Goal: Transaction & Acquisition: Download file/media

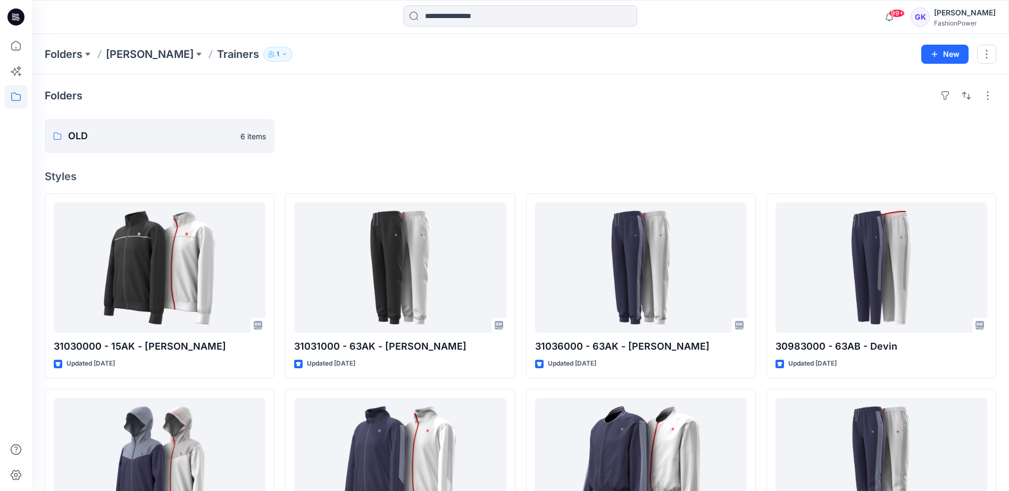
scroll to position [95, 0]
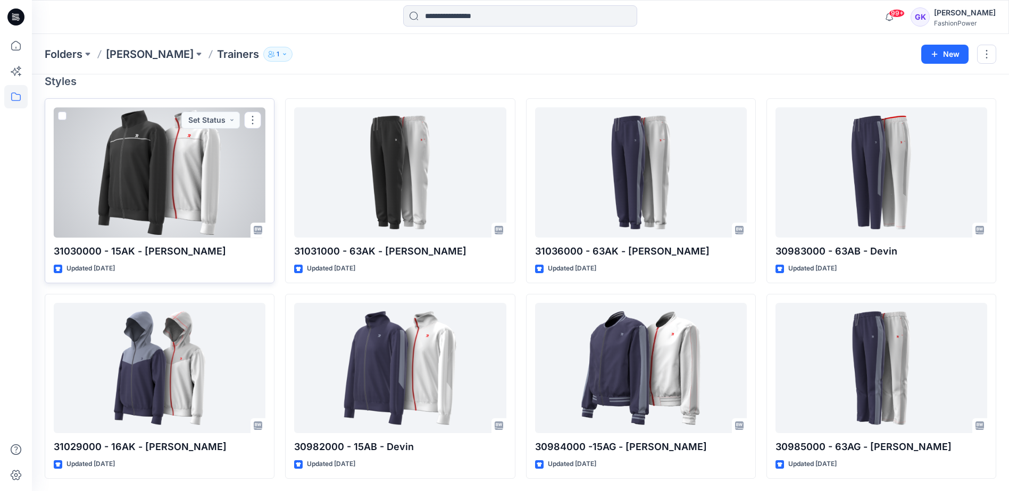
click at [198, 168] on div at bounding box center [160, 172] width 212 height 130
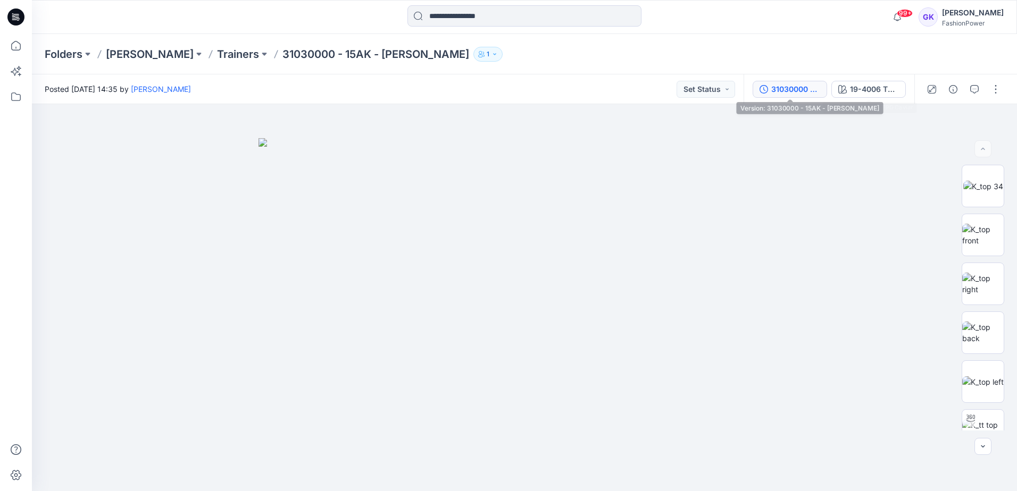
click at [814, 85] on div "31030000 - 15AK - [PERSON_NAME]" at bounding box center [795, 90] width 49 height 12
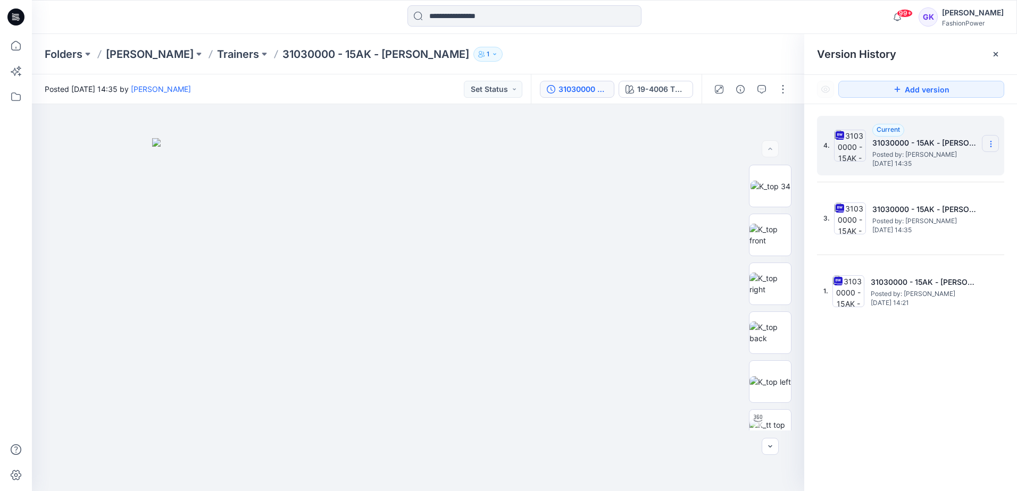
click at [987, 140] on icon at bounding box center [991, 144] width 9 height 9
click at [957, 164] on span "Download Source BW File" at bounding box center [937, 165] width 89 height 13
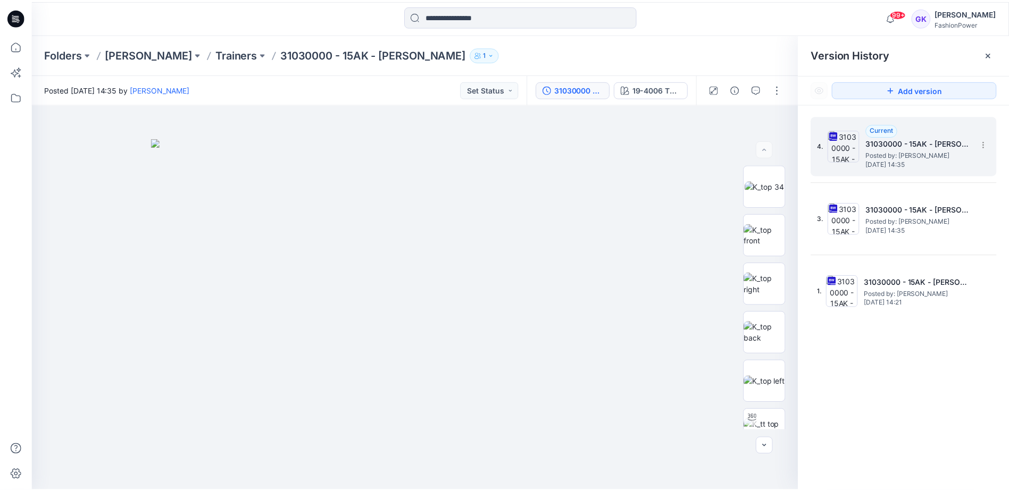
scroll to position [95, 0]
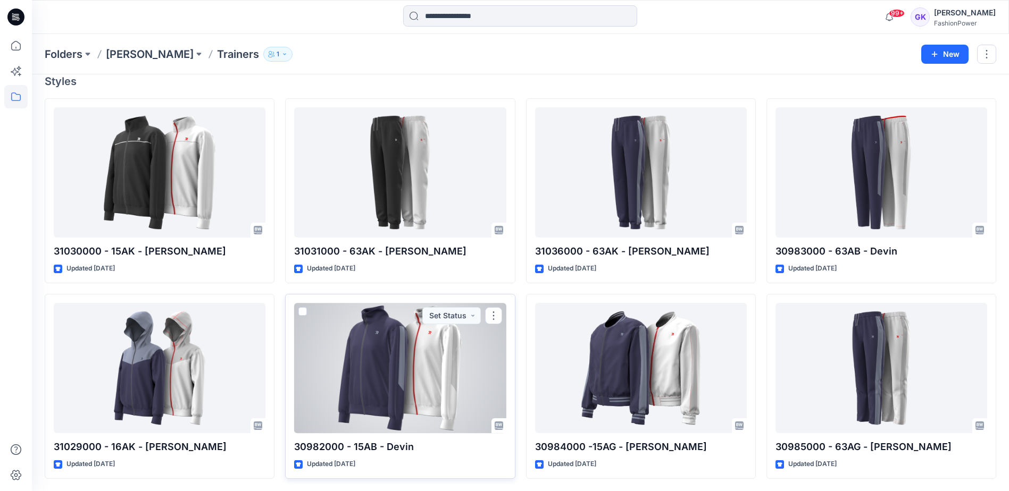
click at [440, 389] on div at bounding box center [400, 368] width 212 height 130
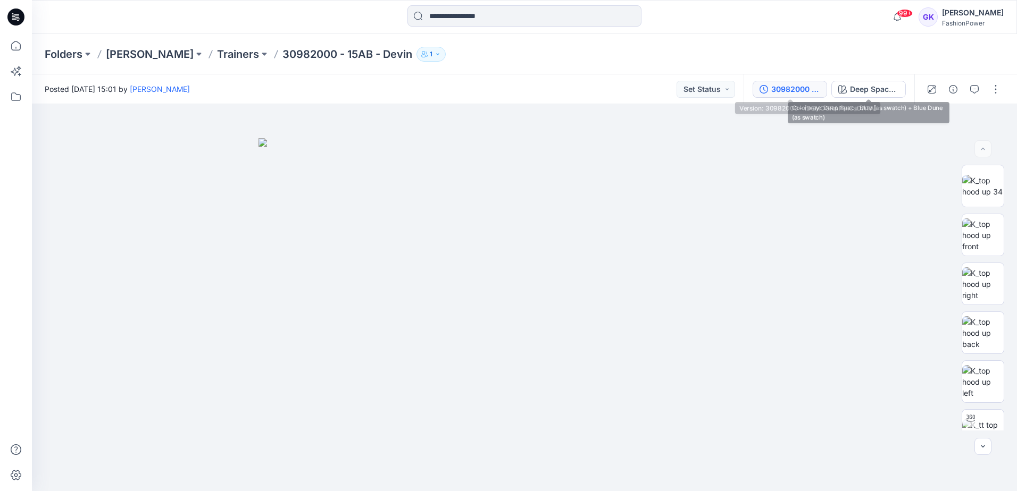
click at [810, 90] on div "30982000 - 15AB - Devin" at bounding box center [795, 90] width 49 height 12
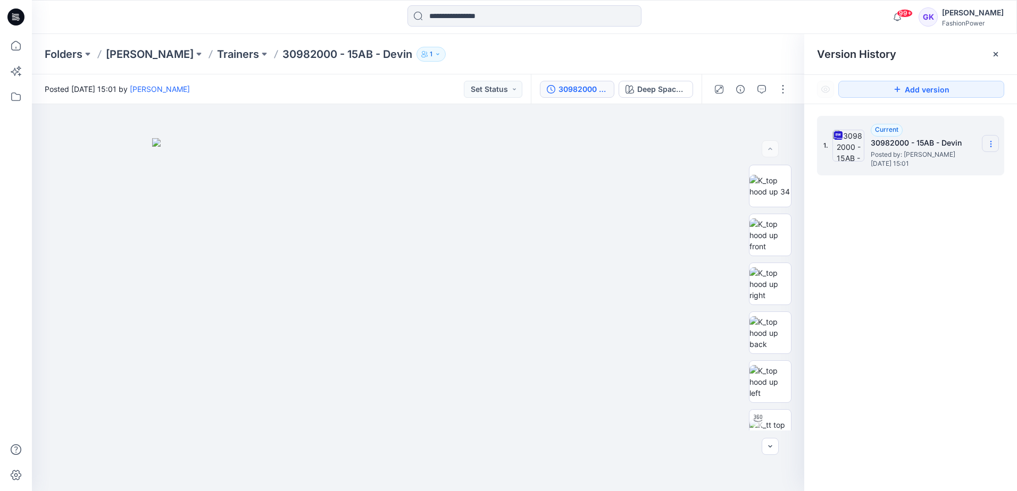
click at [989, 143] on icon at bounding box center [991, 144] width 9 height 9
click at [930, 165] on span "Download Source BW File" at bounding box center [937, 165] width 89 height 13
